Goal: Communication & Community: Participate in discussion

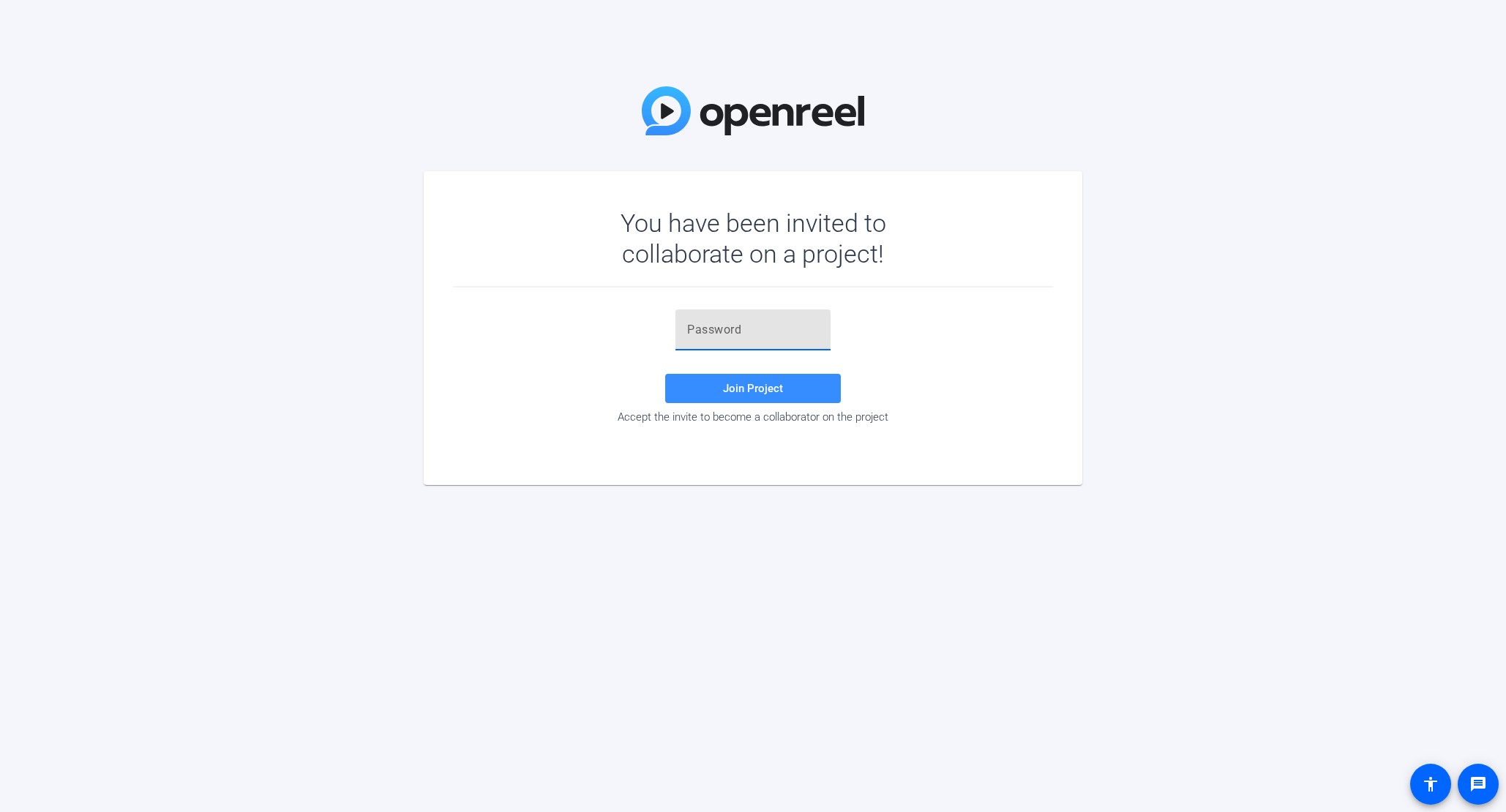
click at [704, 338] on input "text" at bounding box center [753, 330] width 132 height 18
paste input "v3dP4p"
type input "v3dP4p"
click at [718, 386] on span at bounding box center [753, 388] width 175 height 35
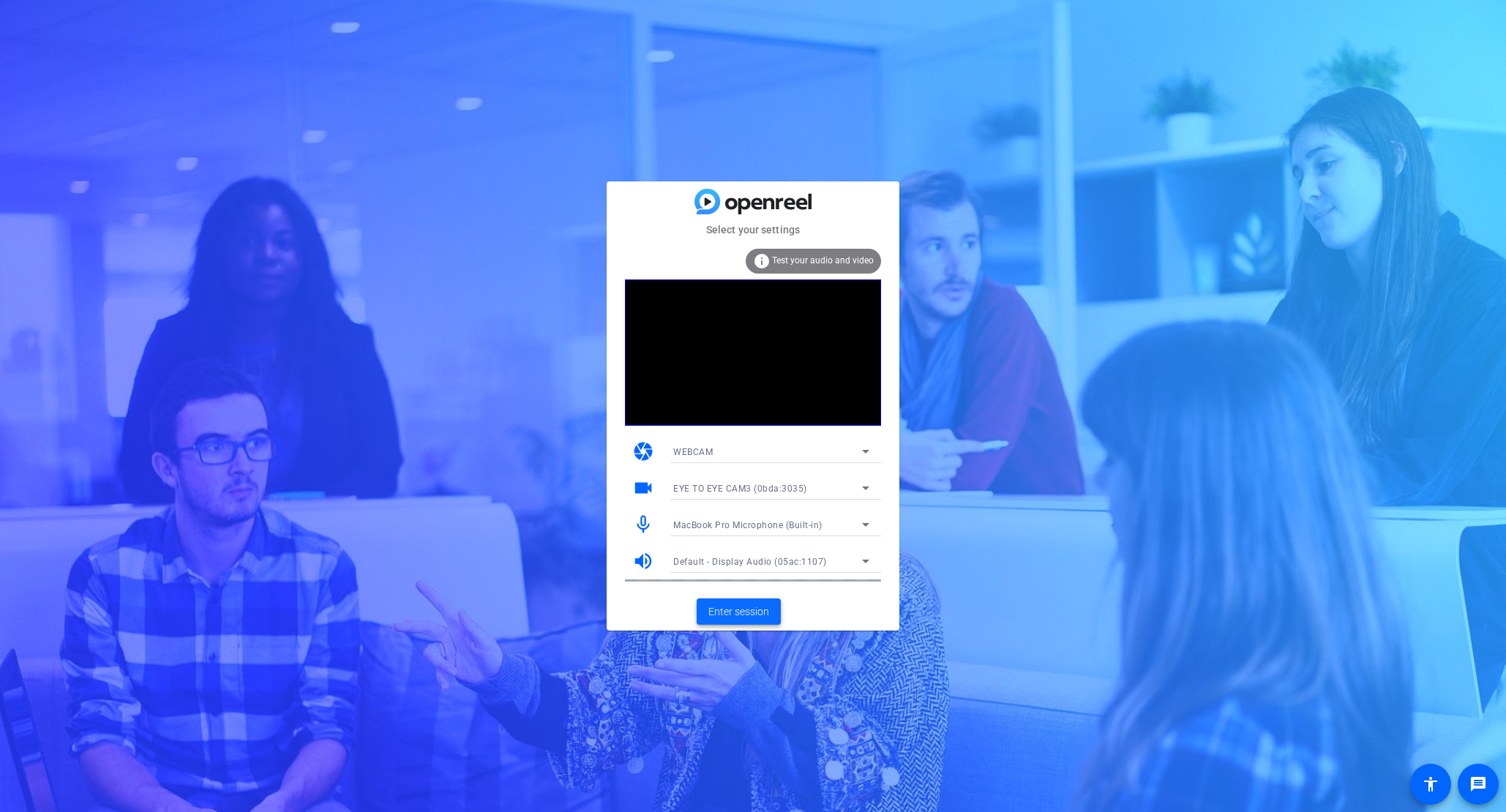
click at [732, 610] on span "Enter session" at bounding box center [739, 611] width 61 height 16
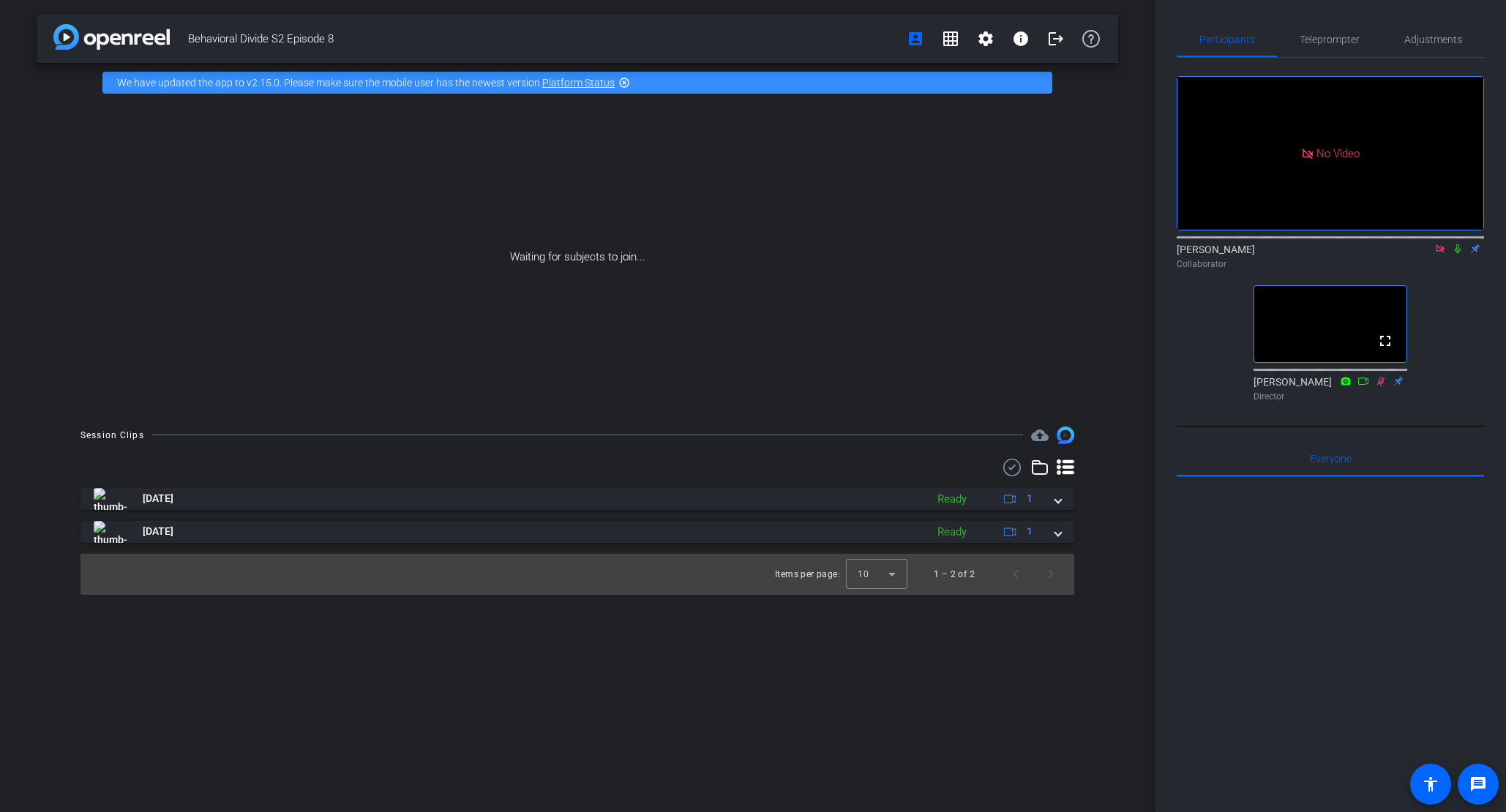
click at [1439, 254] on icon at bounding box center [1440, 249] width 12 height 10
click at [1420, 254] on icon at bounding box center [1423, 249] width 12 height 10
click at [1458, 254] on icon at bounding box center [1458, 249] width 6 height 10
click at [1458, 254] on icon at bounding box center [1458, 249] width 8 height 10
click at [1455, 254] on icon at bounding box center [1458, 249] width 12 height 10
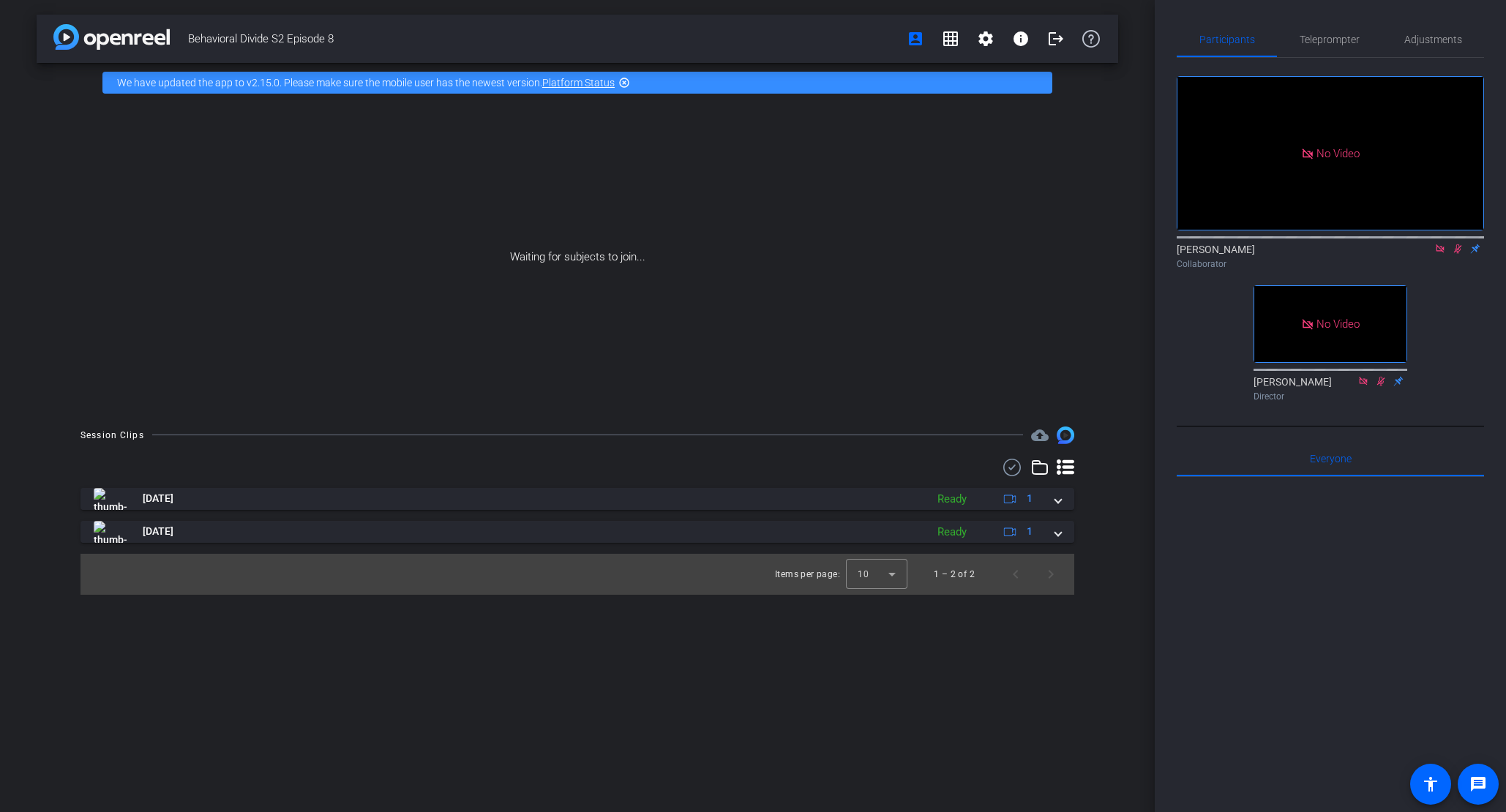
click at [1455, 254] on icon at bounding box center [1458, 249] width 12 height 10
click at [1441, 253] on icon at bounding box center [1439, 248] width 8 height 8
click at [1441, 254] on icon at bounding box center [1440, 249] width 12 height 10
click at [1426, 254] on icon at bounding box center [1423, 249] width 12 height 10
click at [1462, 254] on icon at bounding box center [1458, 249] width 12 height 10
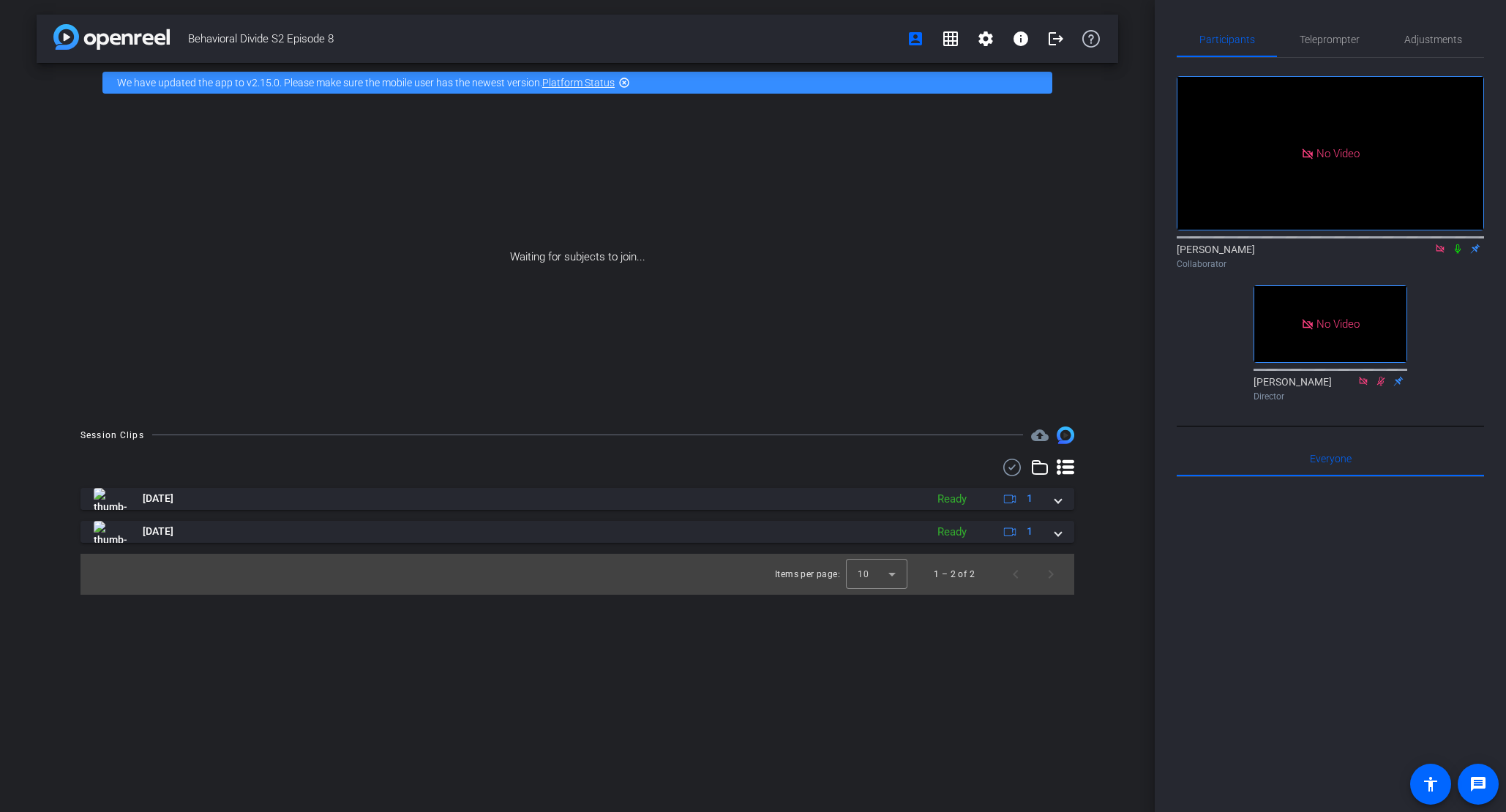
click at [1380, 362] on div "No Video" at bounding box center [1330, 324] width 152 height 76
click at [1337, 45] on span "Teleprompter" at bounding box center [1329, 39] width 60 height 35
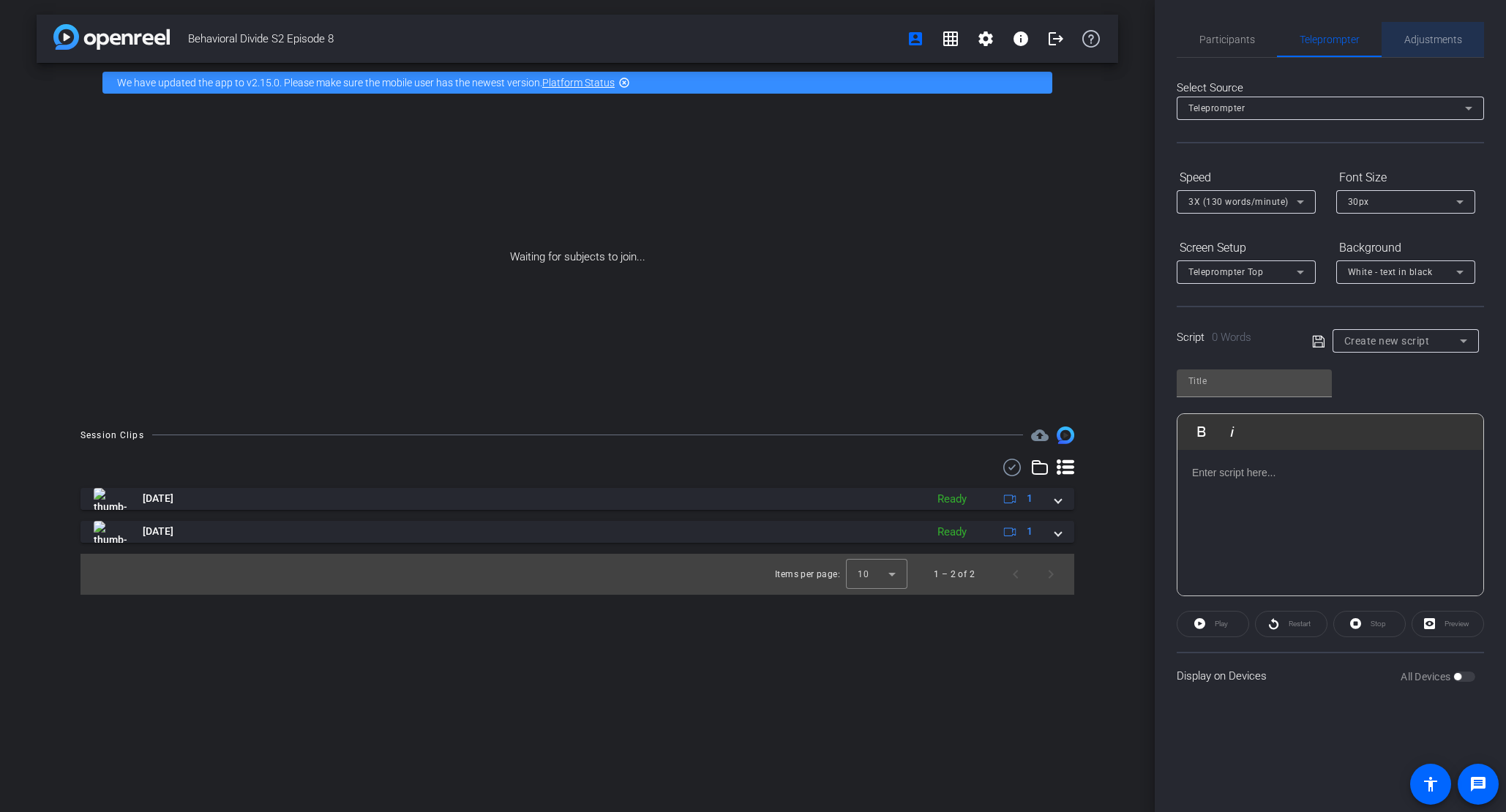
click at [1444, 45] on span "Adjustments" at bounding box center [1433, 39] width 58 height 35
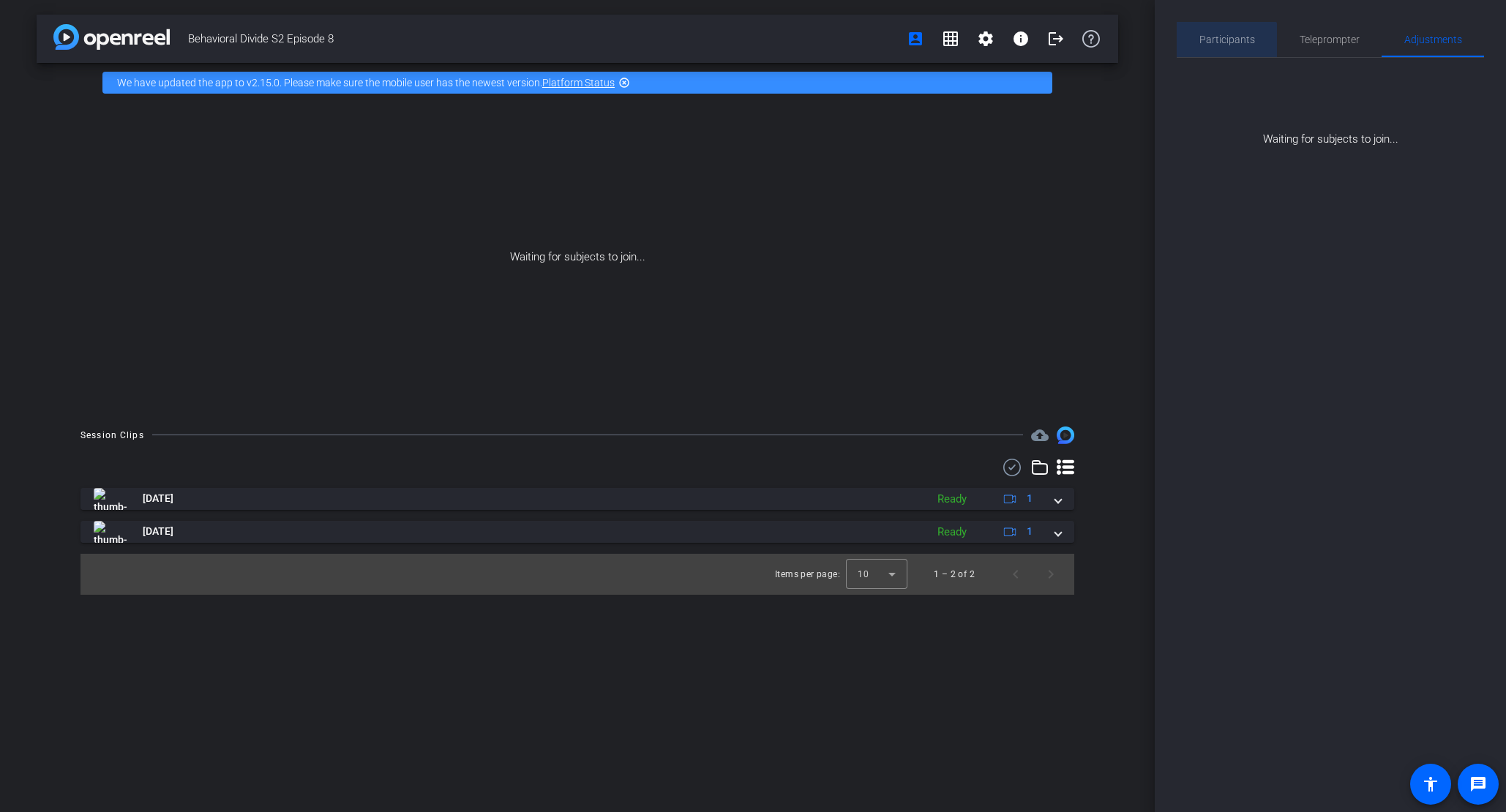
click at [1213, 50] on span "Participants" at bounding box center [1227, 39] width 56 height 35
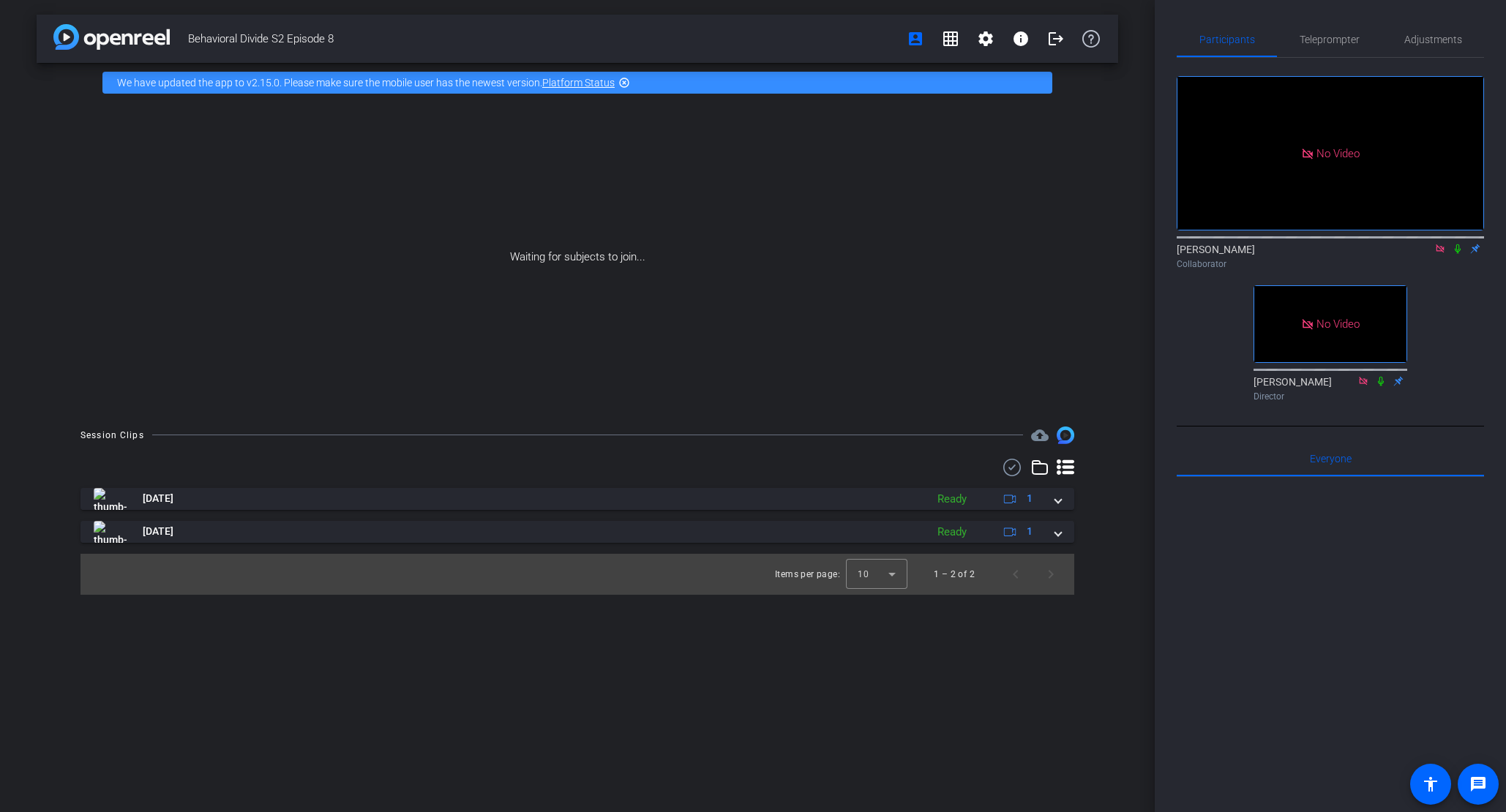
click at [1453, 258] on div "Collaborator" at bounding box center [1331, 264] width 308 height 13
click at [1457, 244] on icon at bounding box center [1458, 249] width 12 height 10
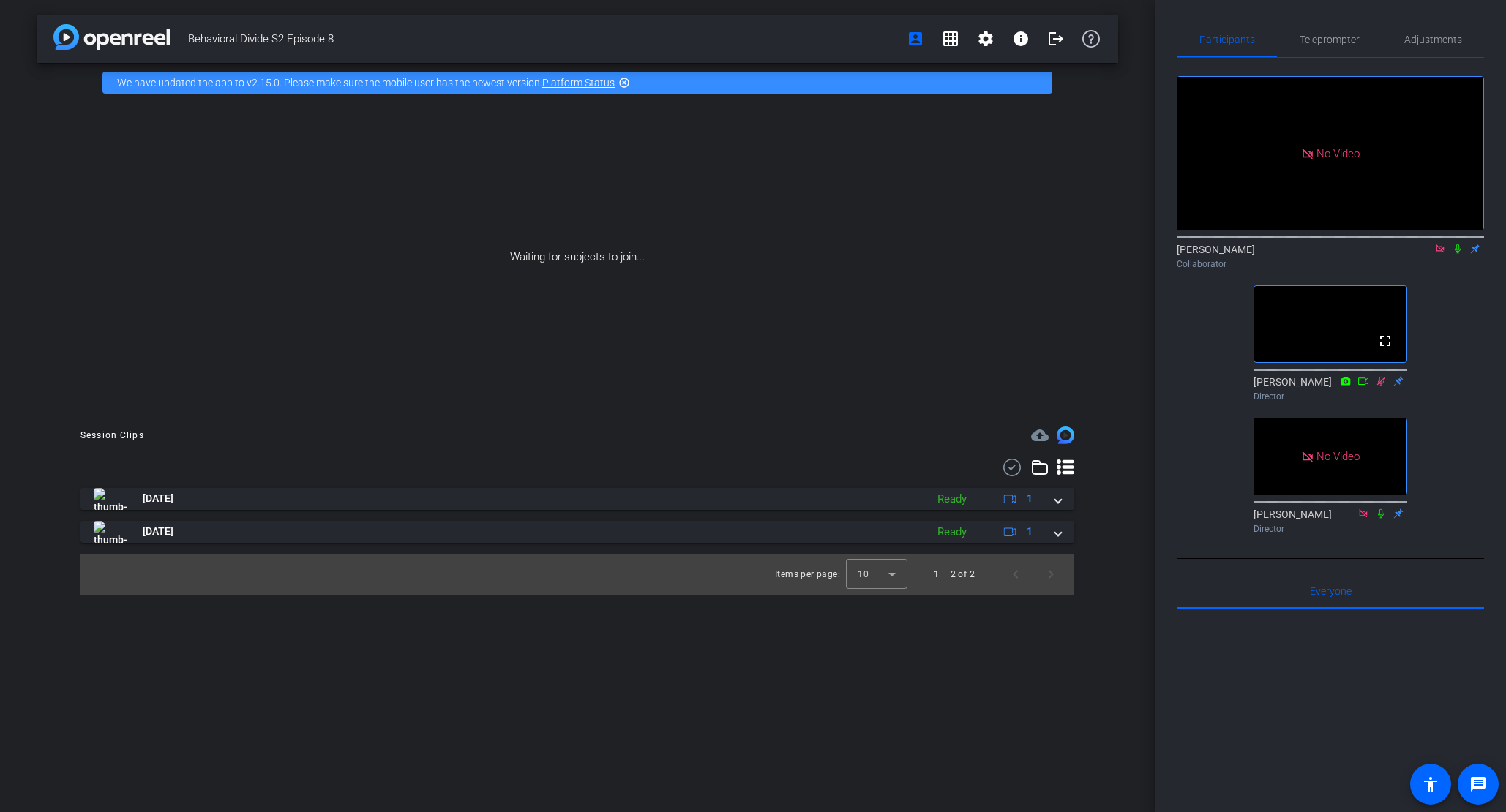
click at [1458, 244] on icon at bounding box center [1458, 249] width 6 height 10
click at [1458, 244] on icon at bounding box center [1458, 249] width 8 height 10
click at [1438, 244] on icon at bounding box center [1440, 249] width 12 height 10
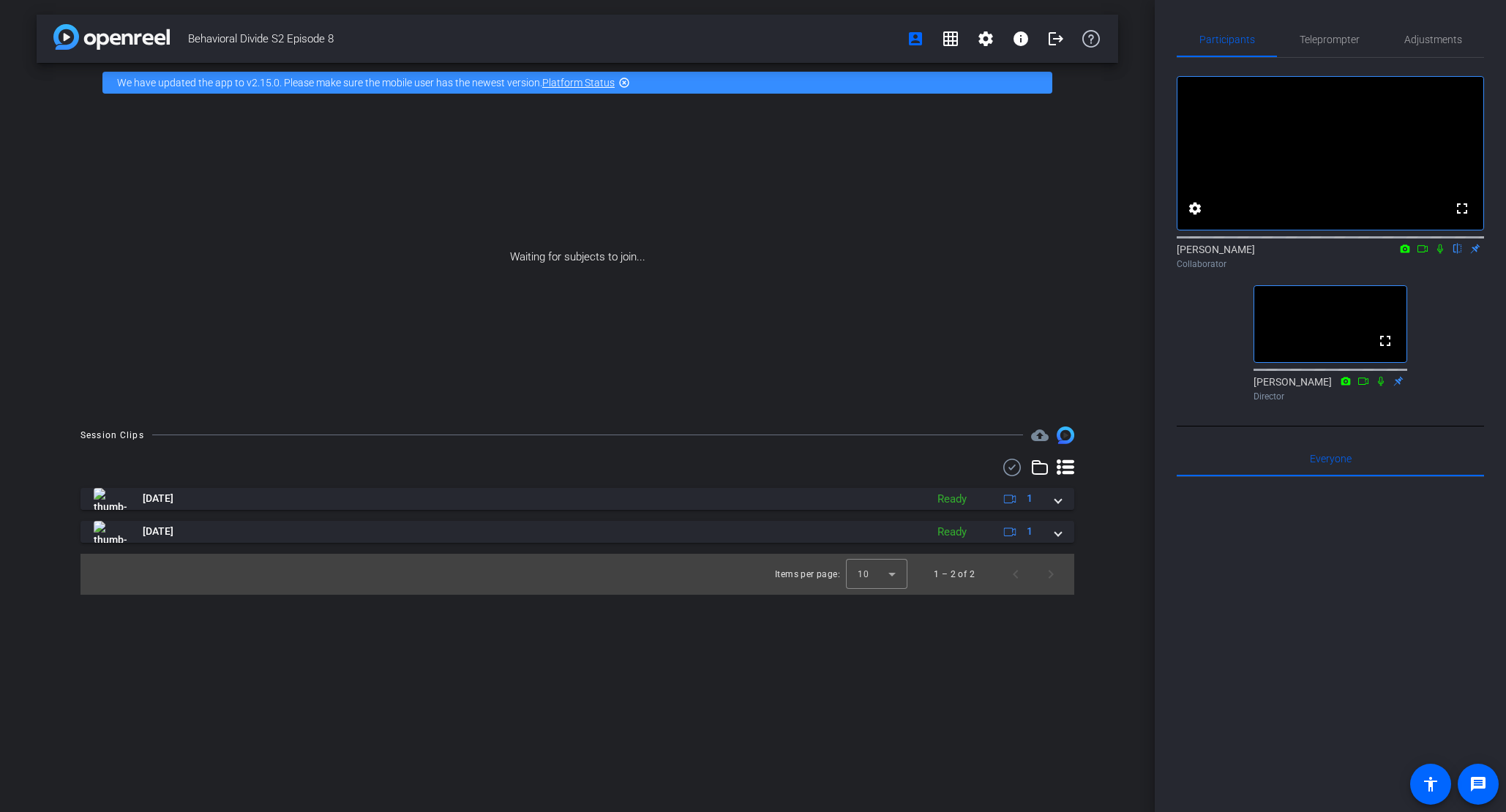
click at [397, 138] on div "Waiting for subjects to join..." at bounding box center [577, 257] width 1082 height 310
click at [1450, 311] on div "fullscreen settings [PERSON_NAME] flip Collaborator fullscreen [PERSON_NAME] Di…" at bounding box center [1331, 233] width 308 height 350
click at [1438, 254] on icon at bounding box center [1440, 249] width 6 height 10
click at [1444, 244] on div "fullscreen settings Ky Miller flip Collaborator" at bounding box center [1331, 175] width 308 height 199
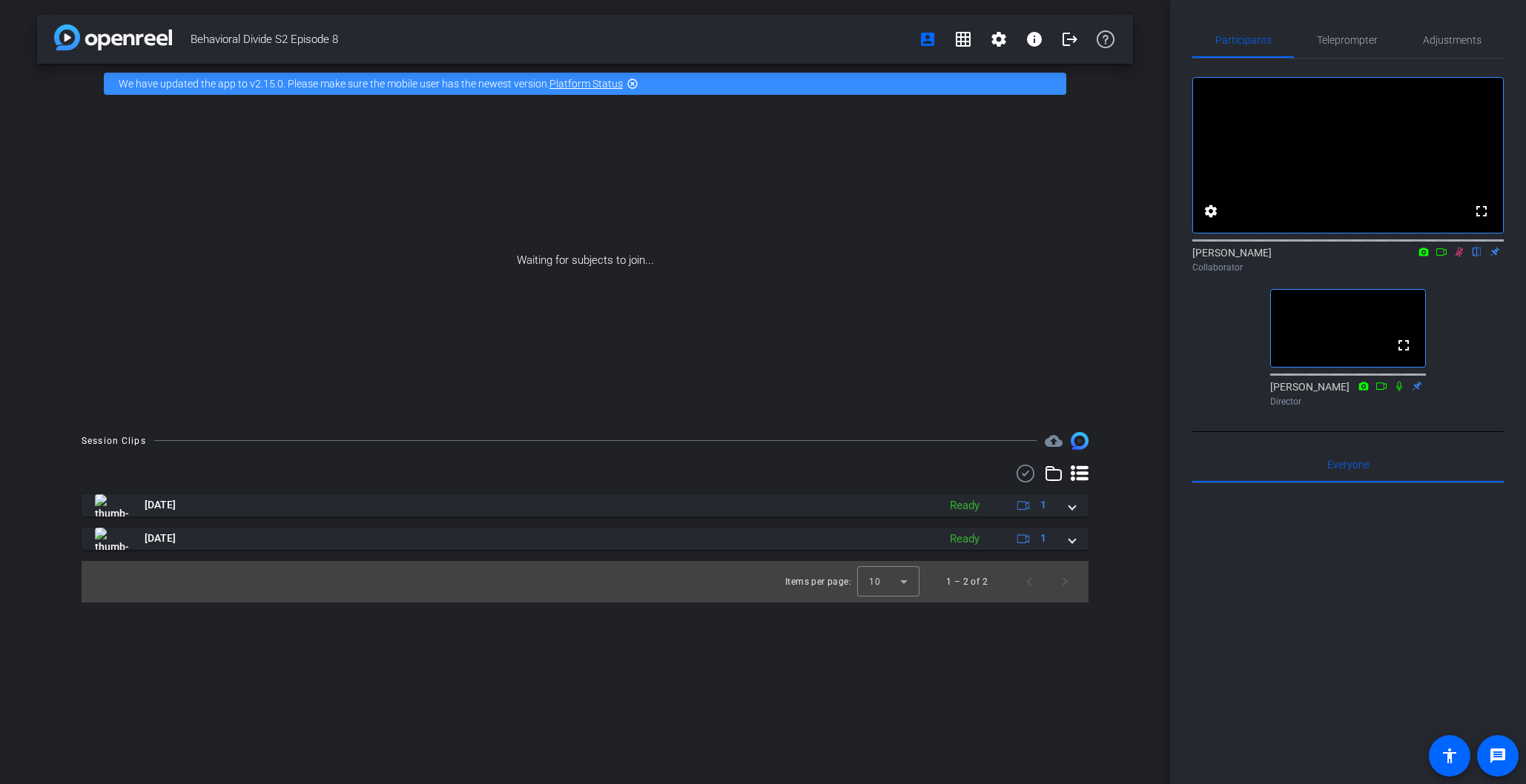
click at [1461, 257] on icon at bounding box center [1459, 252] width 8 height 10
click at [1442, 257] on icon at bounding box center [1442, 252] width 12 height 11
click at [1461, 256] on icon at bounding box center [1458, 251] width 8 height 8
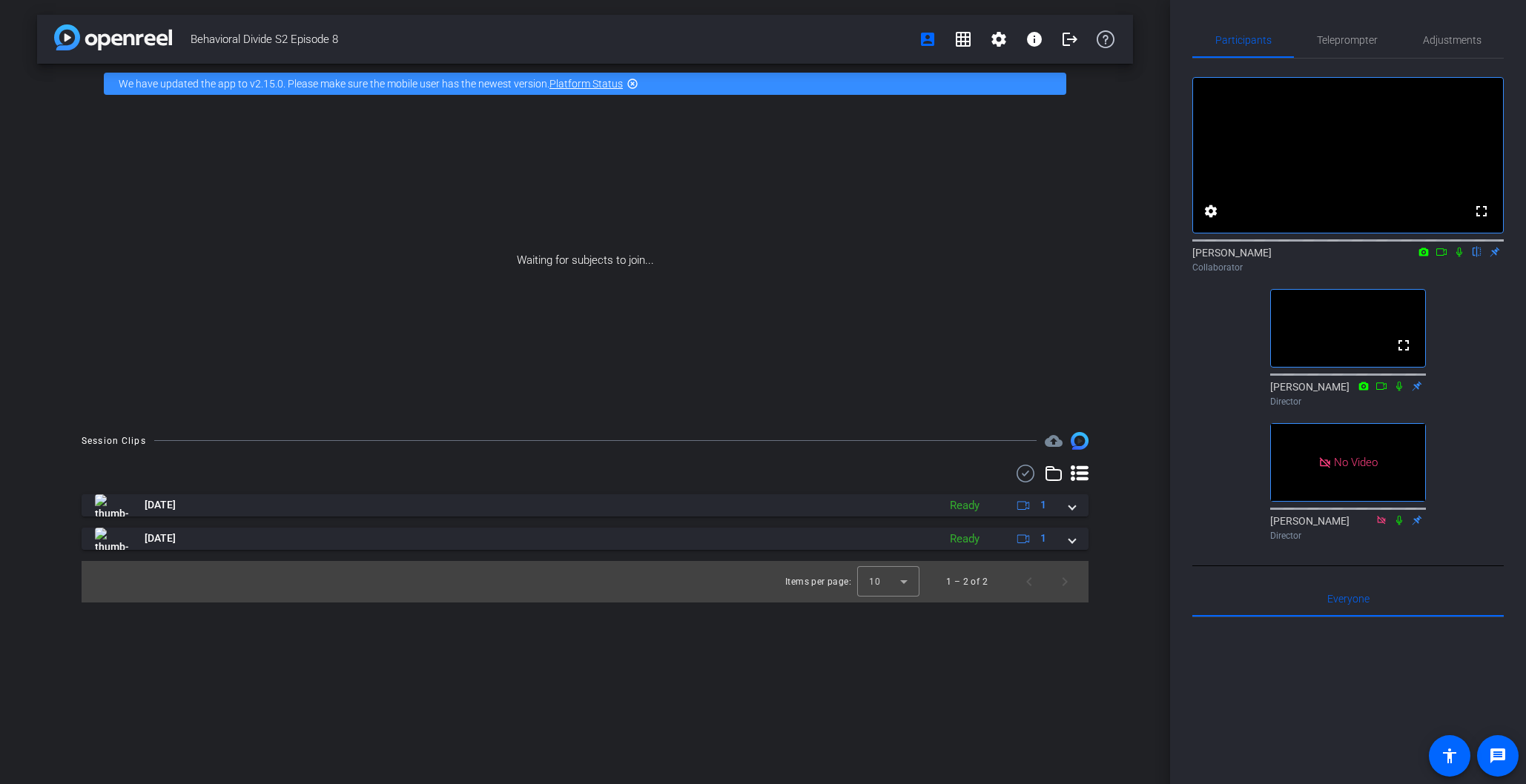
click at [1439, 257] on icon at bounding box center [1442, 252] width 12 height 11
click at [1475, 257] on icon at bounding box center [1477, 252] width 6 height 10
click at [1464, 257] on icon at bounding box center [1459, 252] width 12 height 11
click at [1476, 258] on mat-icon "flip" at bounding box center [1477, 251] width 18 height 14
click at [1462, 257] on icon at bounding box center [1459, 252] width 12 height 11
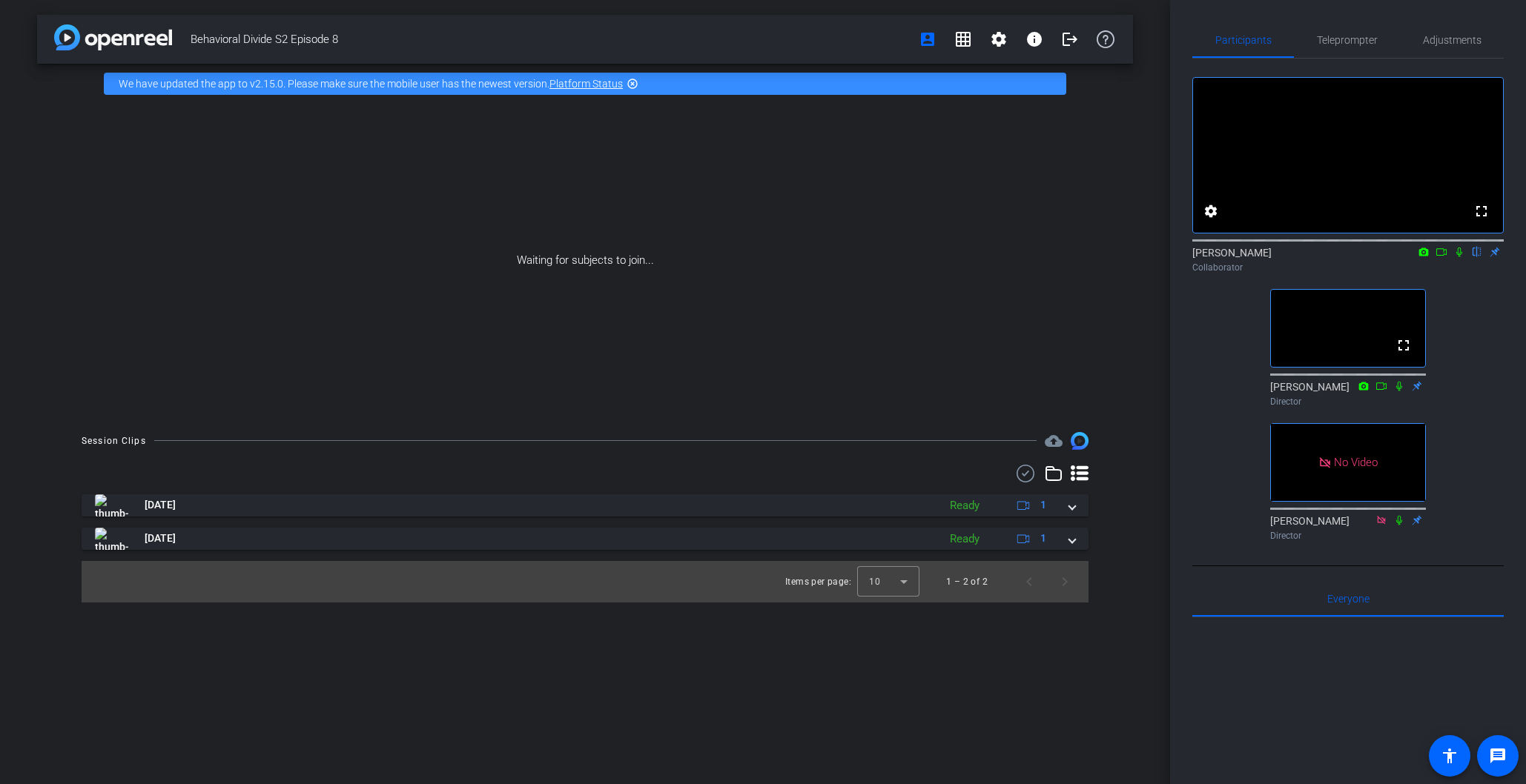
click at [1464, 350] on div "fullscreen settings Ky Miller flip Collaborator fullscreen Jandle Johnson Direc…" at bounding box center [1348, 302] width 312 height 488
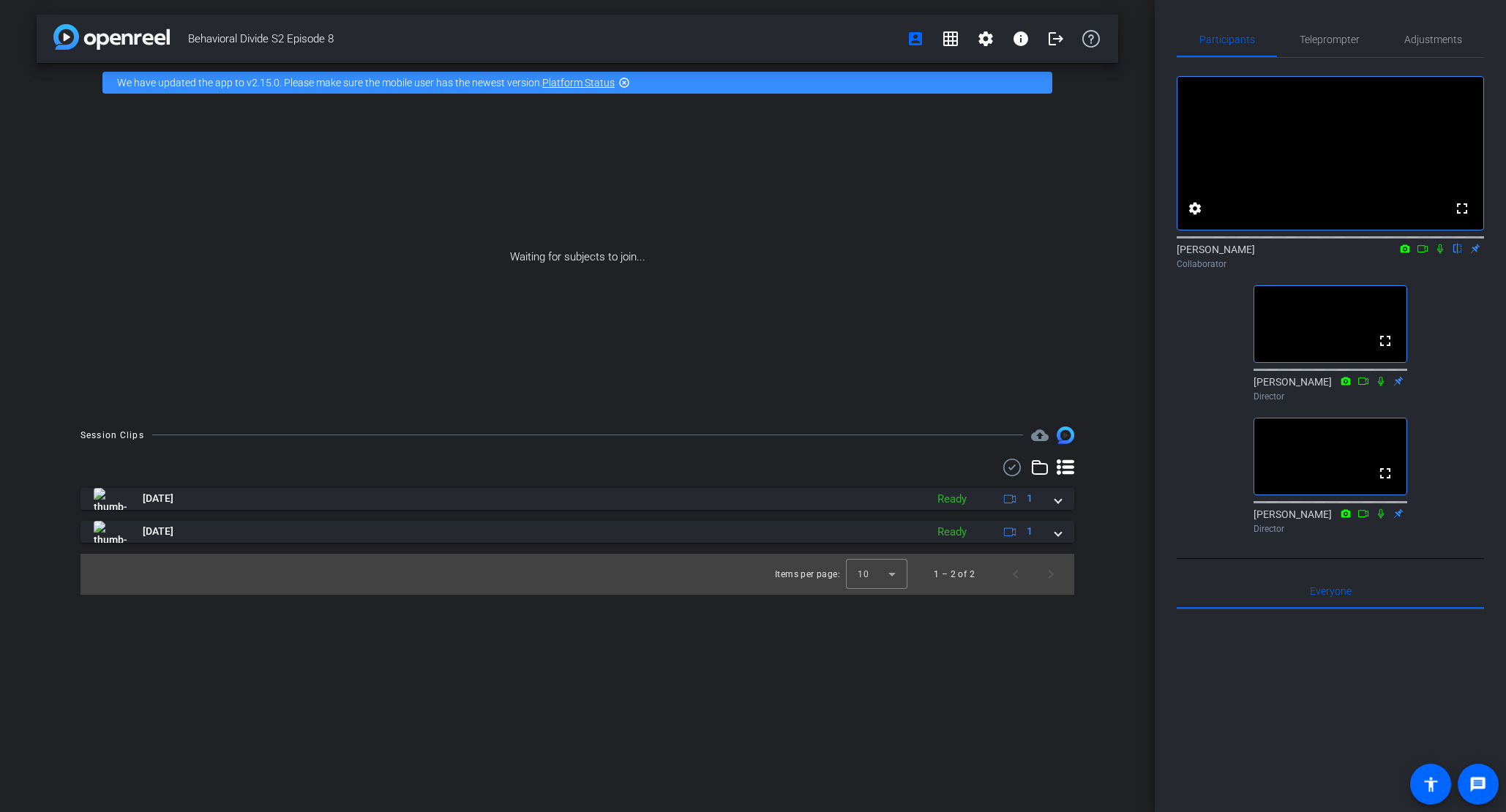
click at [1438, 254] on icon at bounding box center [1440, 249] width 12 height 10
click at [1441, 254] on icon at bounding box center [1440, 249] width 8 height 10
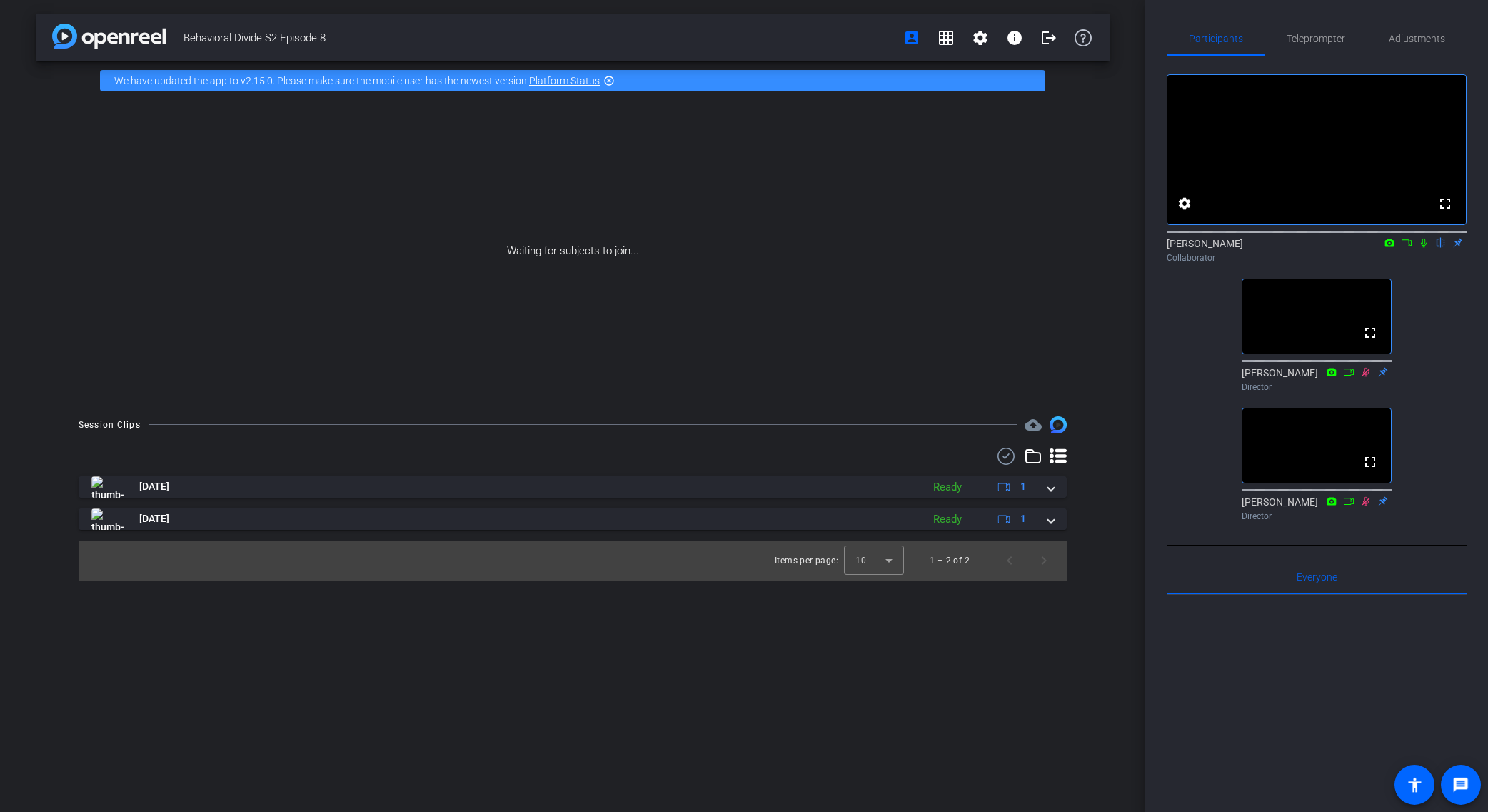
click at [1425, 248] on icon at bounding box center [1424, 243] width 6 height 9
click at [1407, 248] on icon at bounding box center [1407, 243] width 12 height 10
click at [1428, 248] on icon at bounding box center [1424, 243] width 12 height 10
click at [1431, 291] on div "fullscreen settings Ky Miller flip Collaborator fullscreen Jandle Johnson Direc…" at bounding box center [1317, 291] width 300 height 471
click at [1425, 248] on icon at bounding box center [1424, 243] width 12 height 10
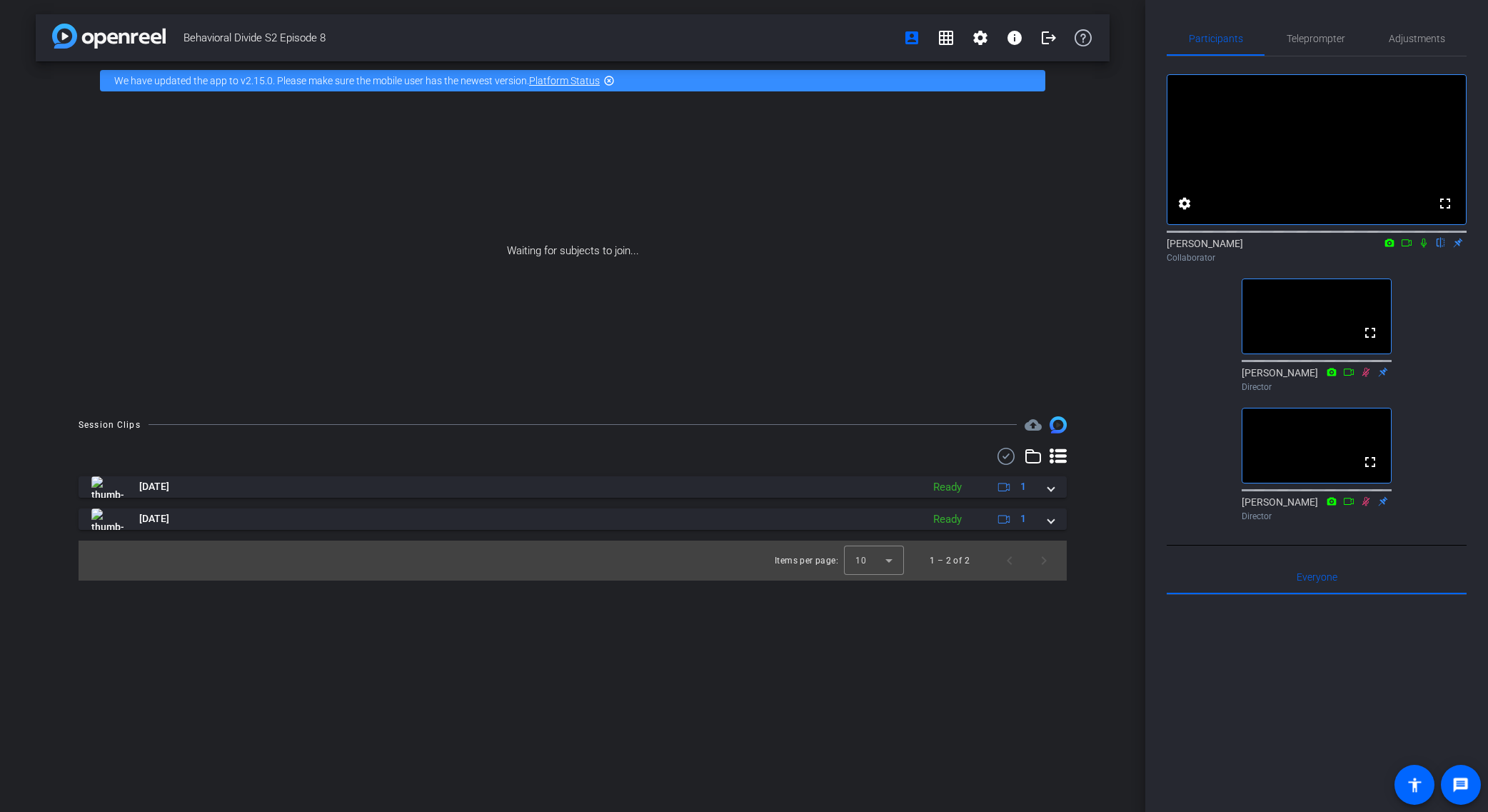
click at [1425, 248] on icon at bounding box center [1424, 243] width 12 height 10
click at [1421, 248] on icon at bounding box center [1424, 243] width 12 height 10
click at [1426, 248] on icon at bounding box center [1424, 243] width 6 height 9
click at [1385, 545] on div "fullscreen settings Ky Miller flip Collaborator fullscreen Jandle Johnson Direc…" at bounding box center [1317, 301] width 300 height 489
click at [1365, 506] on icon at bounding box center [1366, 501] width 12 height 10
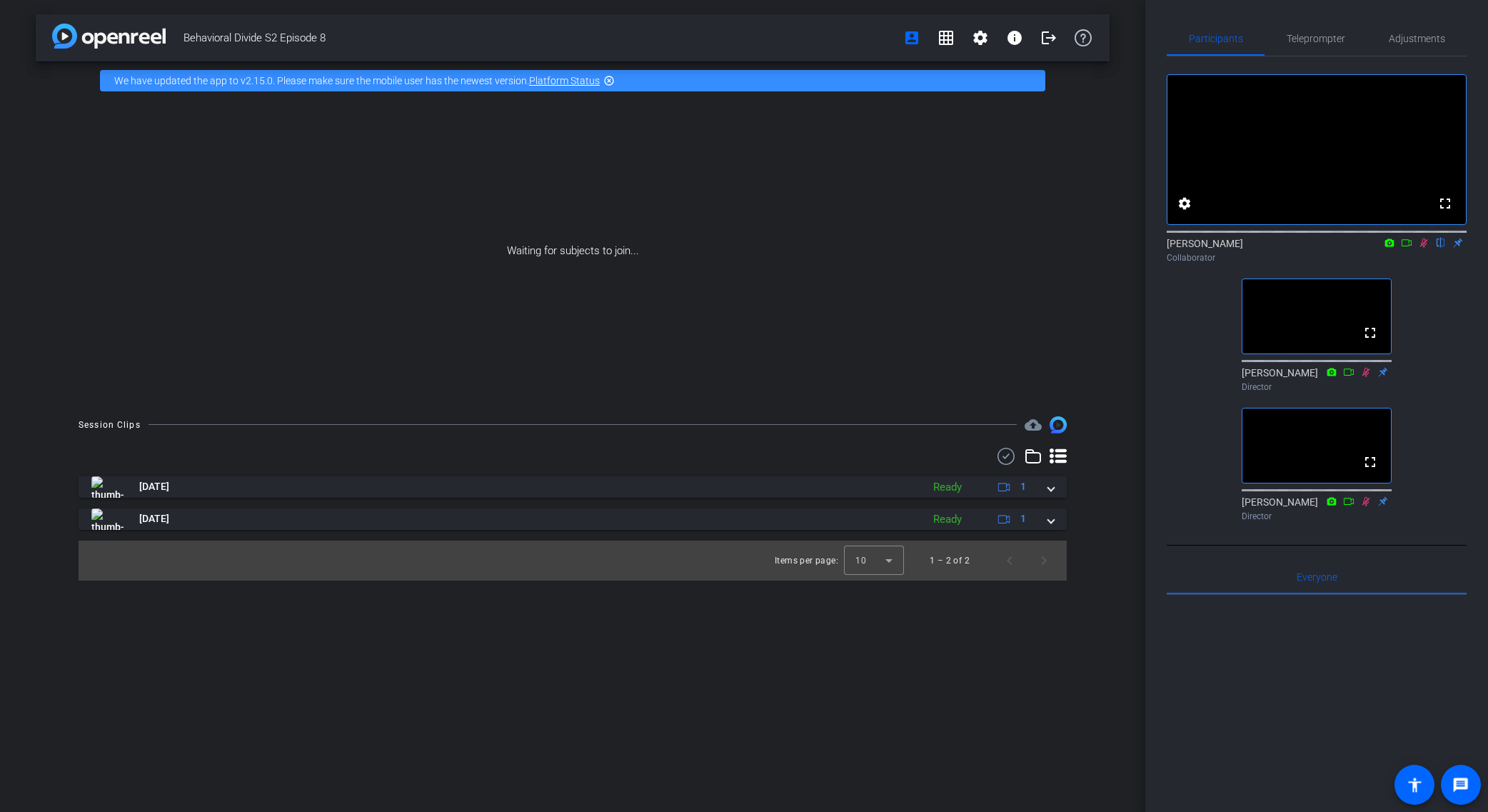
click at [1365, 505] on icon at bounding box center [1366, 500] width 8 height 9
click at [1368, 505] on icon at bounding box center [1366, 500] width 8 height 9
click at [1368, 506] on icon at bounding box center [1366, 501] width 12 height 10
